Goal: Information Seeking & Learning: Learn about a topic

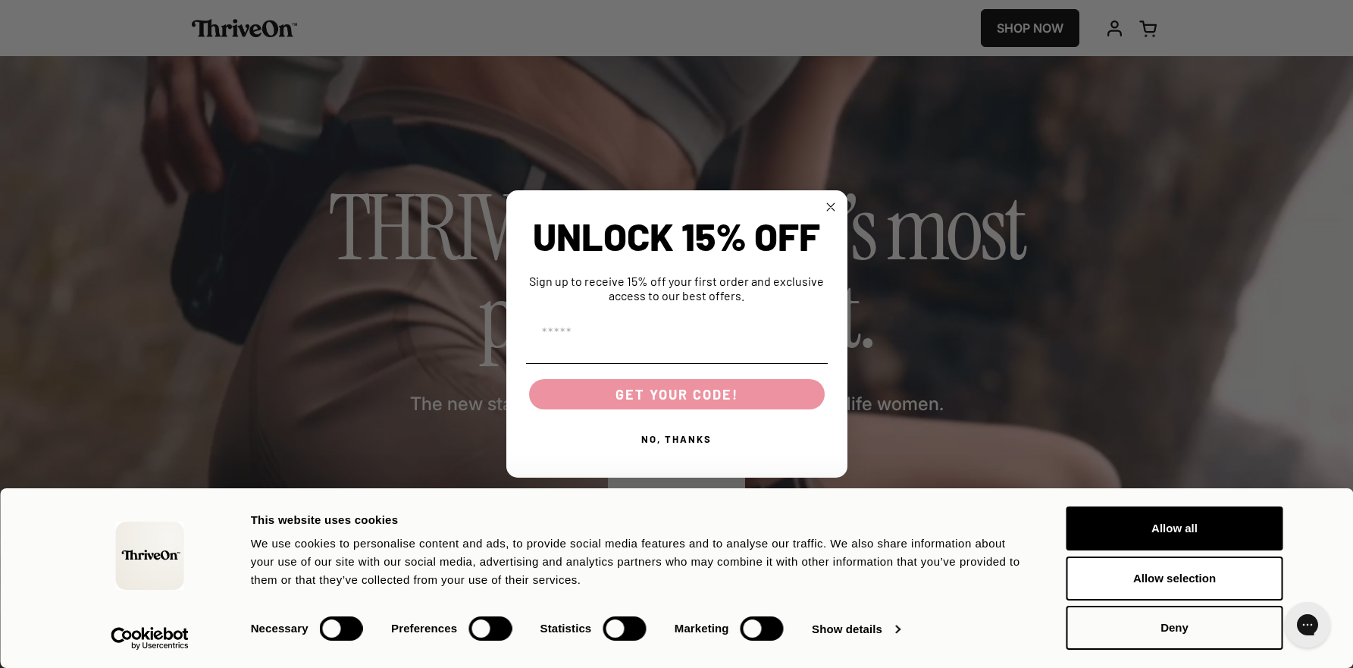
click at [829, 205] on icon "Close dialog" at bounding box center [831, 207] width 8 height 8
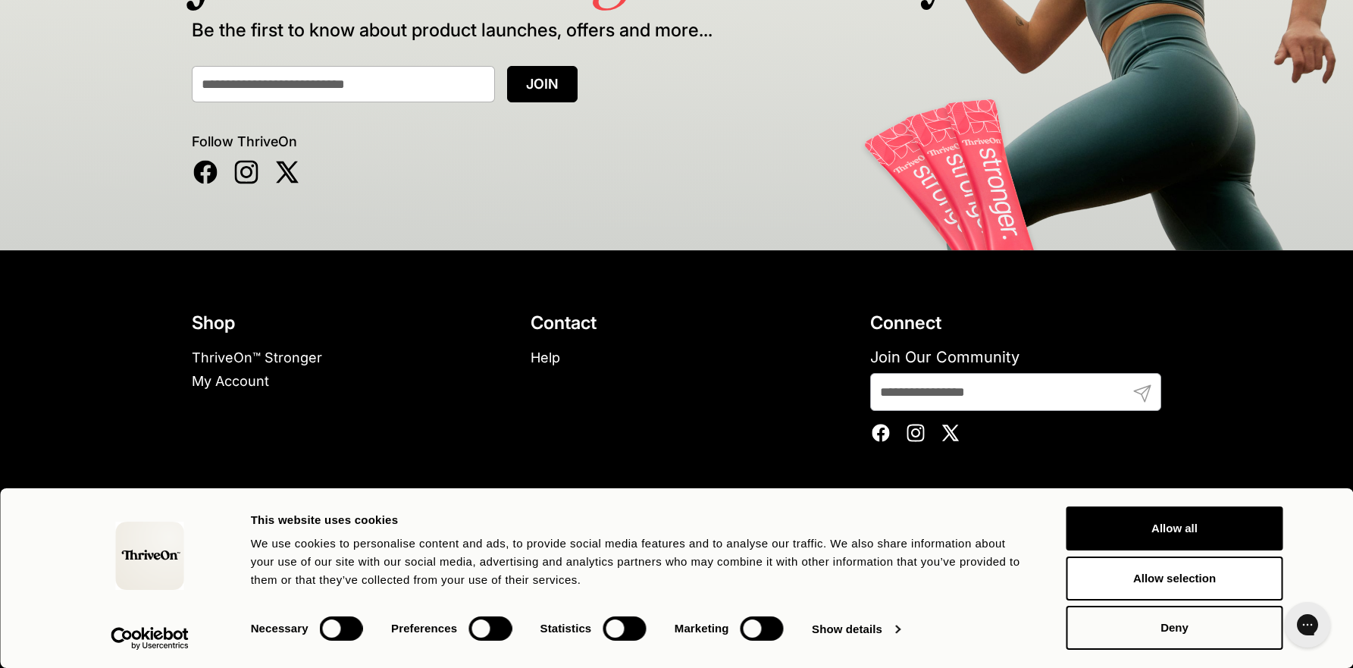
scroll to position [9596, 0]
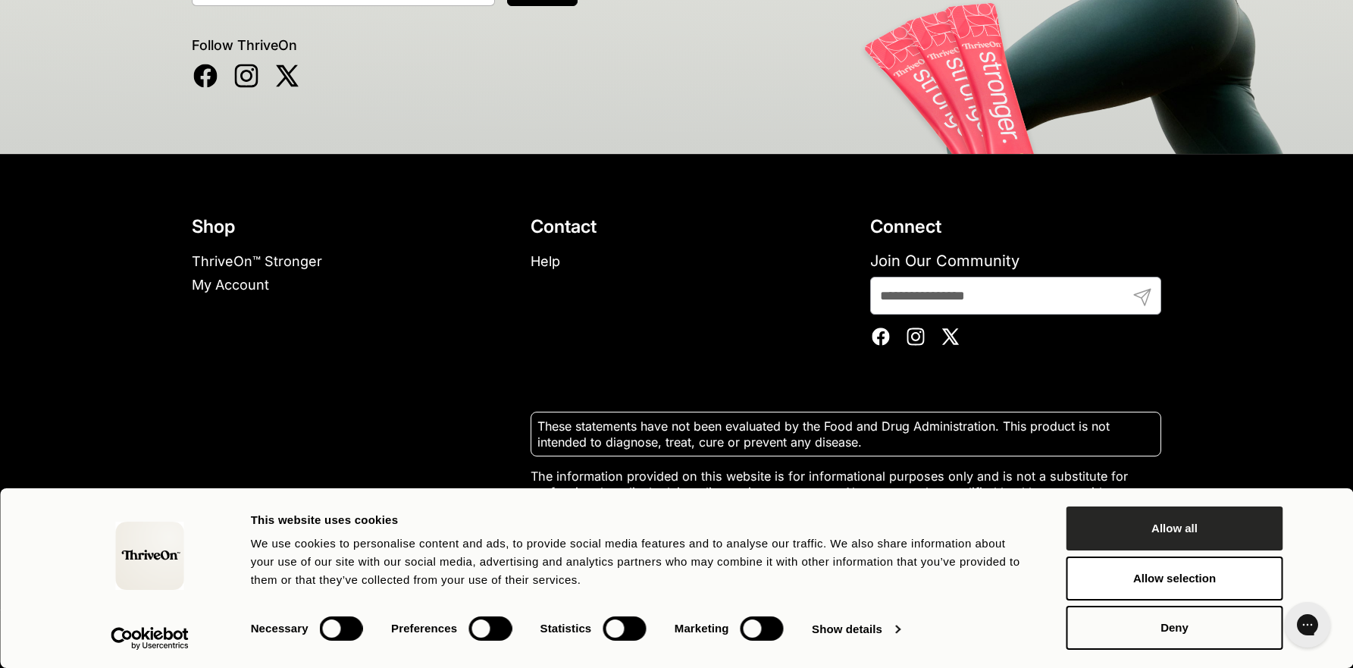
click at [1136, 528] on button "Allow all" at bounding box center [1174, 528] width 217 height 44
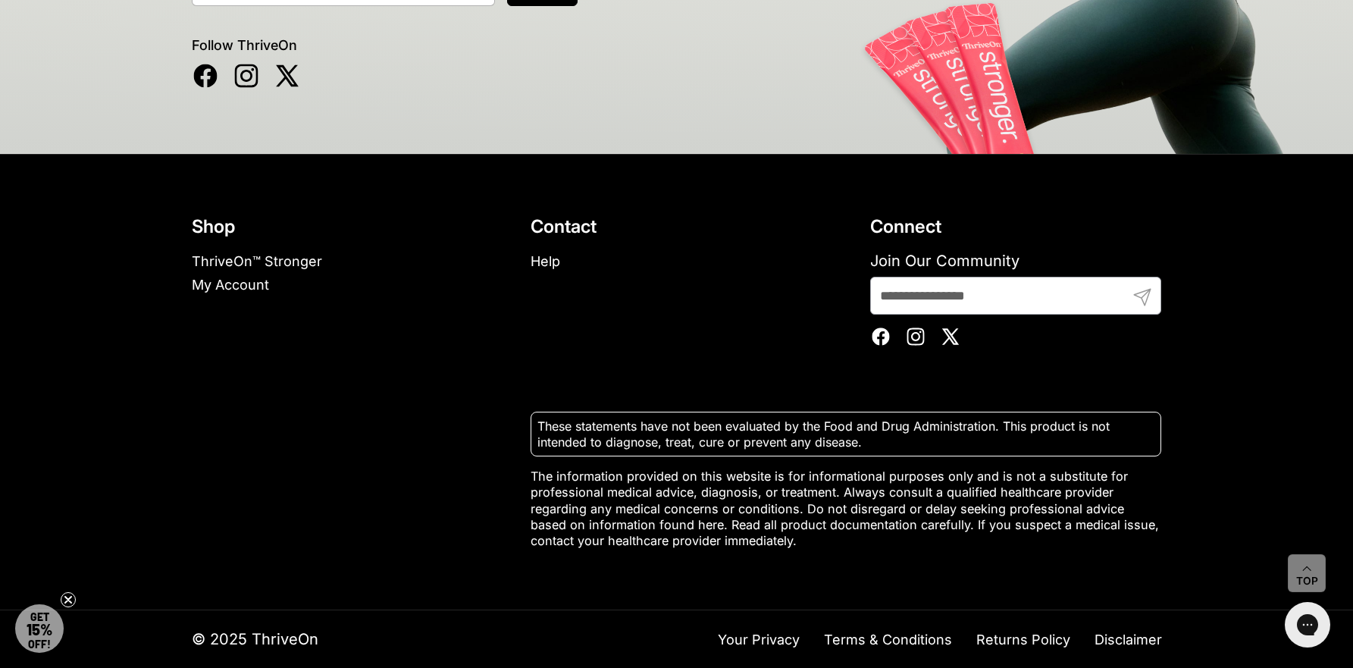
click at [305, 261] on link "ThriveOn™ Stronger" at bounding box center [257, 261] width 130 height 16
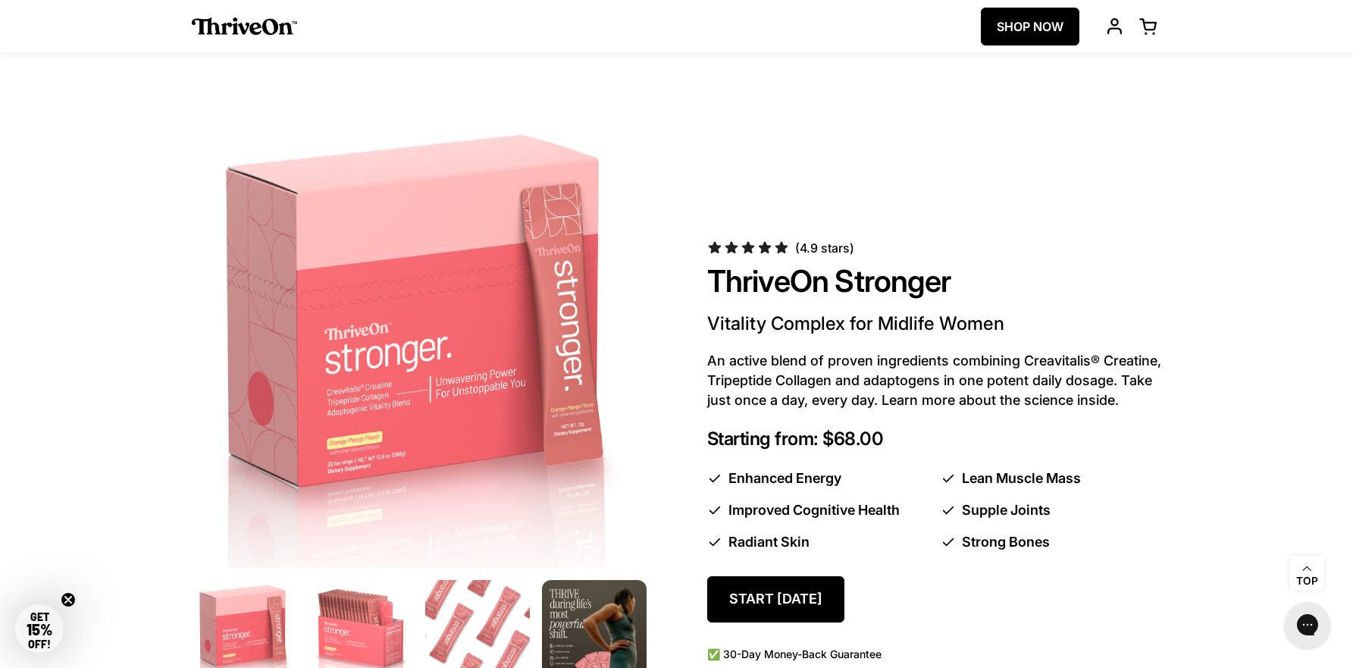
scroll to position [0, 0]
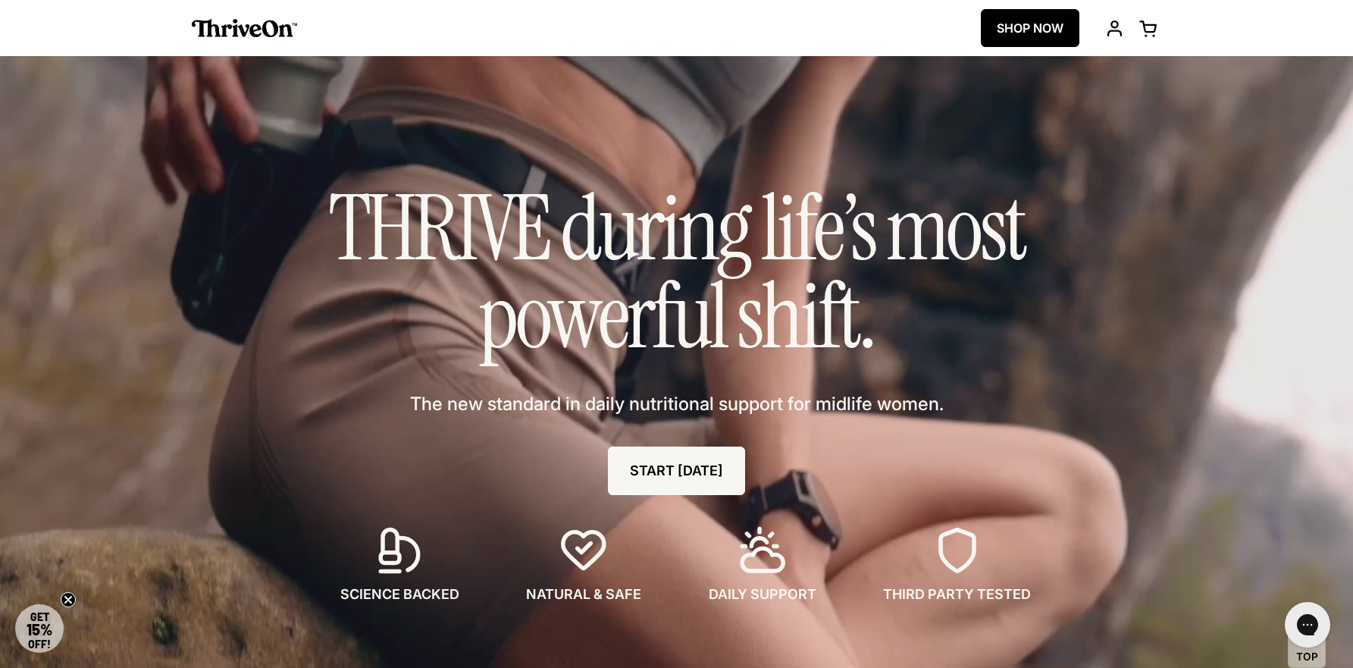
click at [1014, 30] on link "SHOP NOW" at bounding box center [1030, 28] width 99 height 38
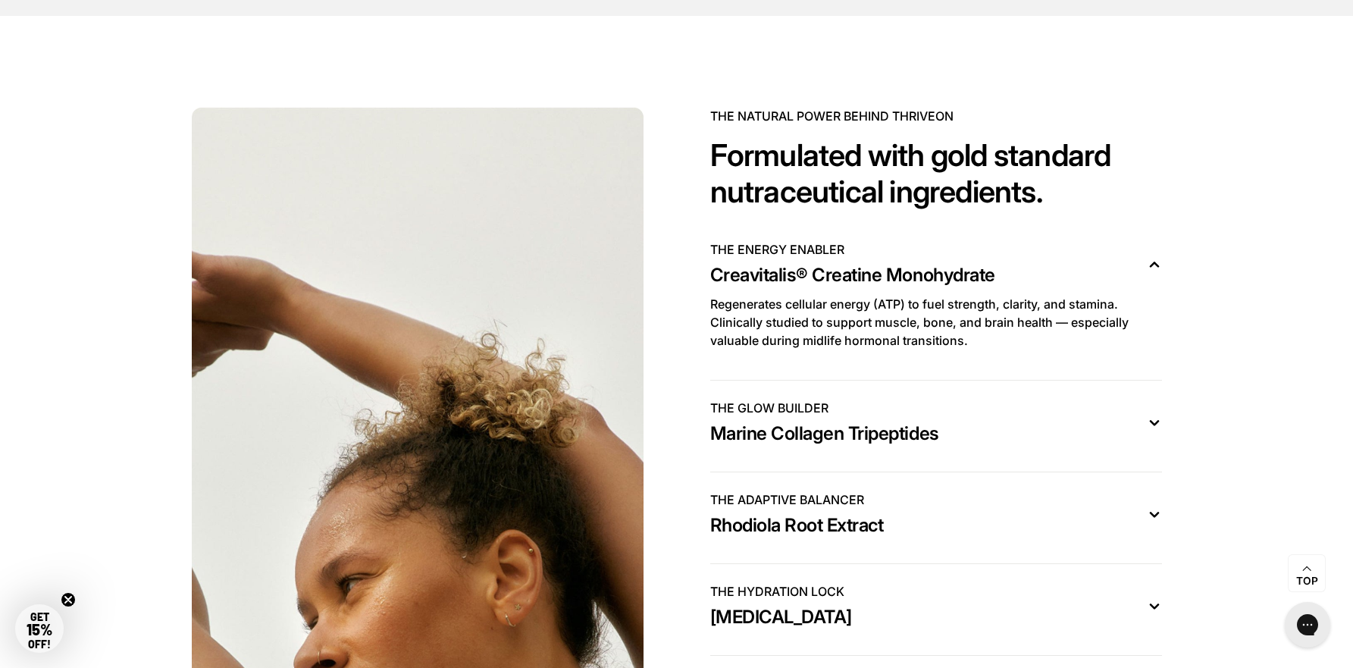
scroll to position [4125, 0]
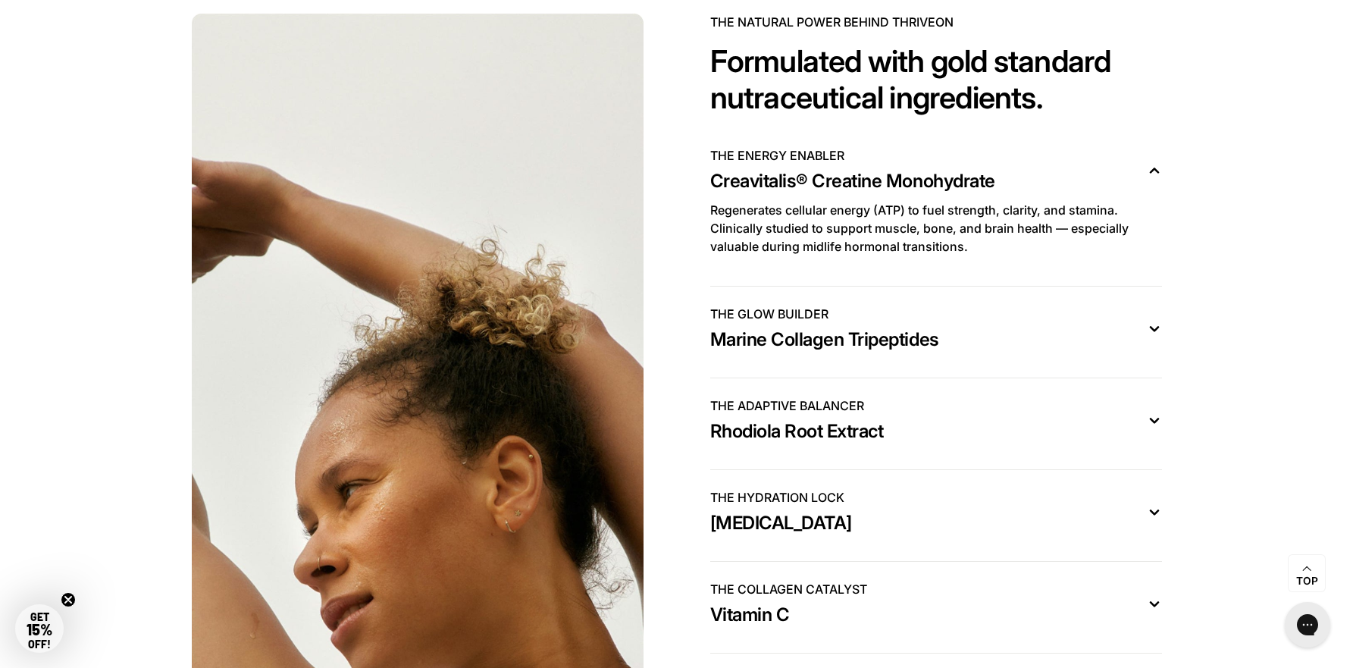
click at [1157, 336] on icon at bounding box center [1154, 329] width 15 height 16
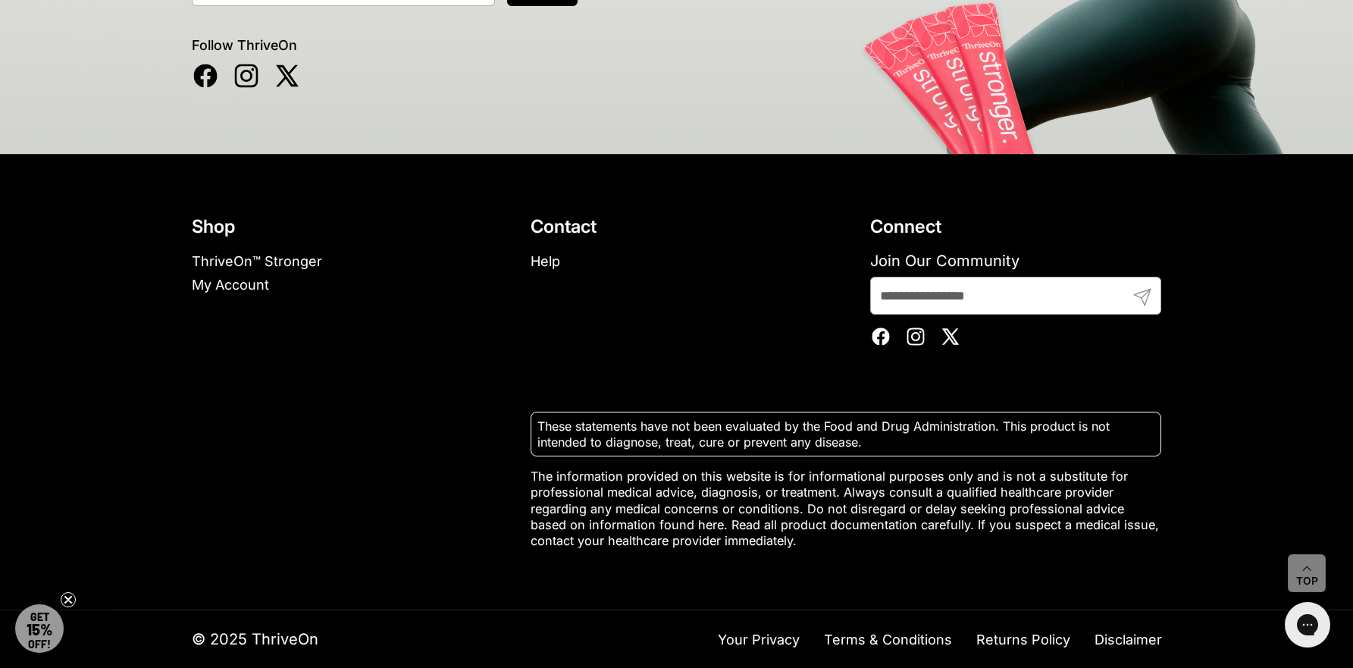
scroll to position [9596, 0]
click at [915, 639] on link "Terms & Conditions" at bounding box center [888, 639] width 128 height 17
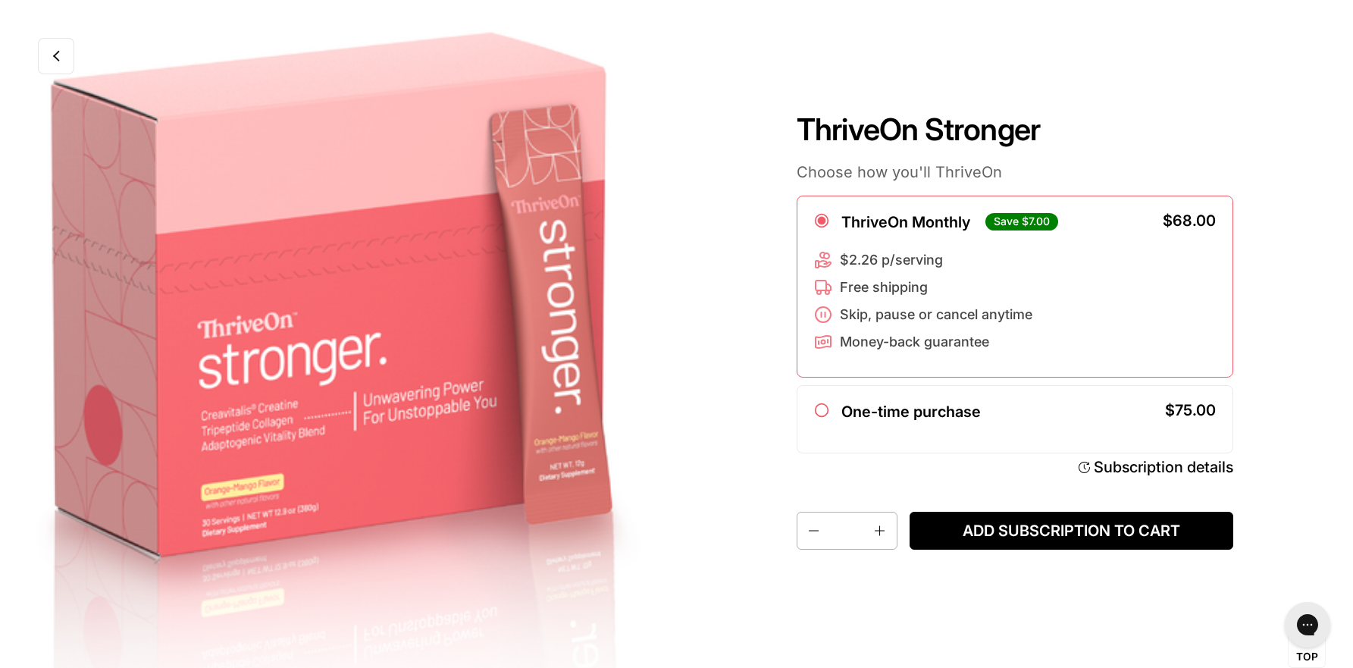
click at [48, 51] on link at bounding box center [56, 56] width 36 height 36
click at [49, 54] on link at bounding box center [56, 56] width 36 height 36
